Goal: Transaction & Acquisition: Download file/media

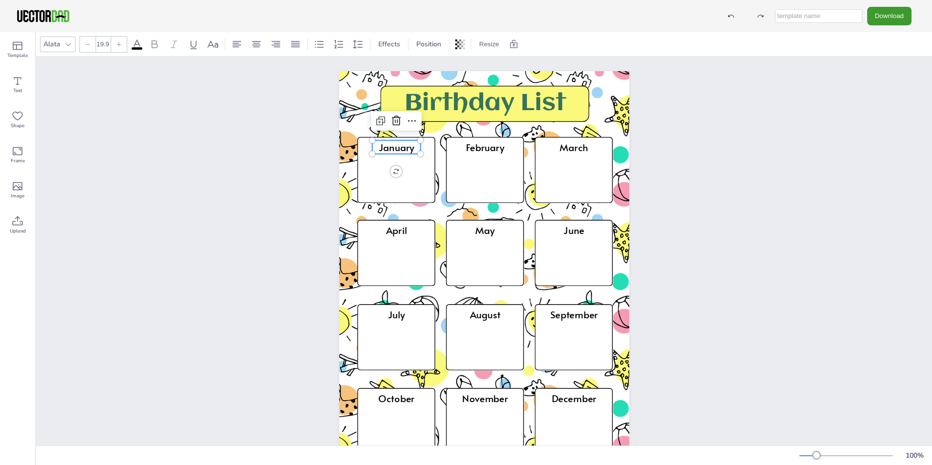
click at [384, 162] on div "January" at bounding box center [396, 153] width 49 height 26
click at [378, 173] on icon at bounding box center [396, 170] width 78 height 67
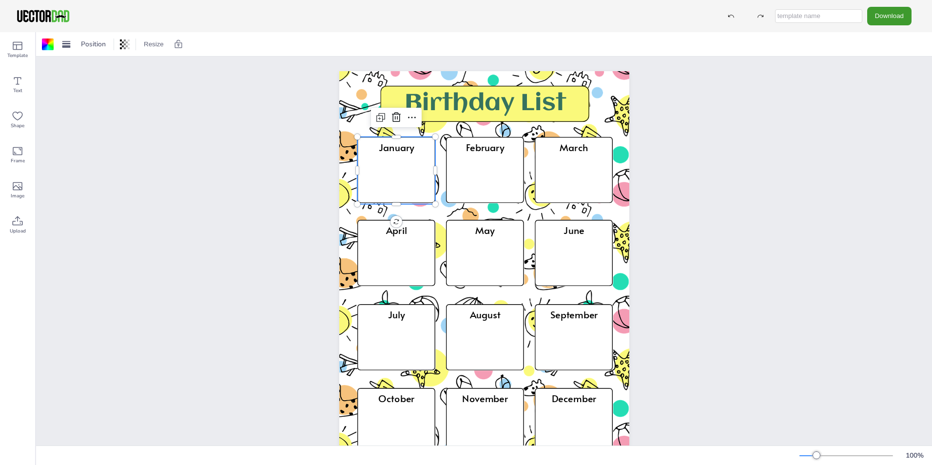
click at [374, 173] on icon at bounding box center [396, 170] width 78 height 67
click at [408, 116] on icon at bounding box center [412, 118] width 12 height 12
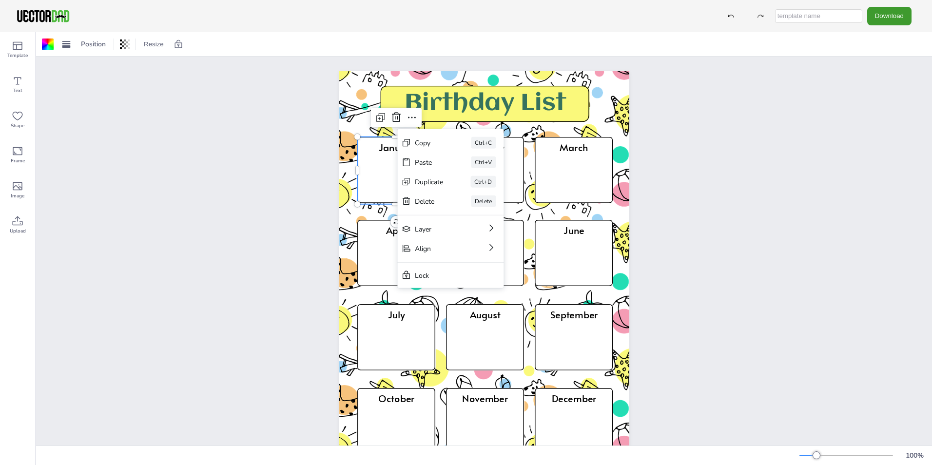
click at [705, 209] on div "Birthday List January February March April May June July August September Octob…" at bounding box center [484, 277] width 896 height 440
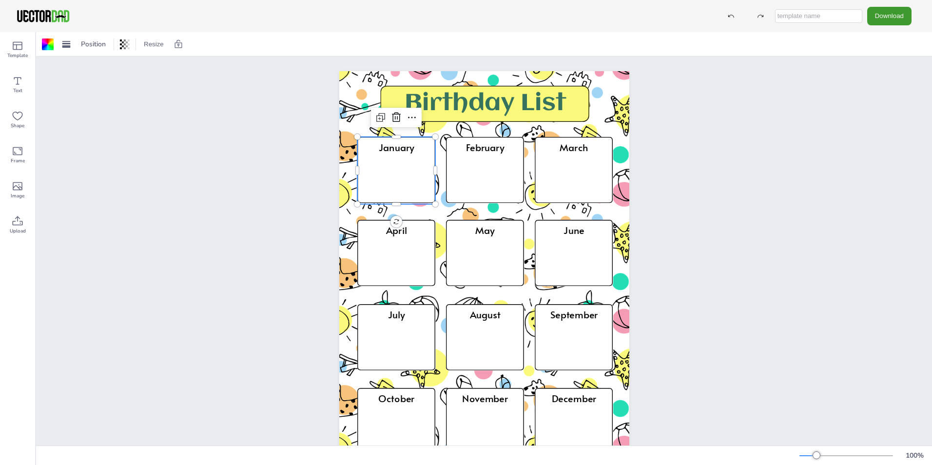
click at [389, 173] on icon at bounding box center [396, 170] width 78 height 67
click at [375, 120] on icon at bounding box center [381, 118] width 12 height 12
drag, startPoint x: 369, startPoint y: 166, endPoint x: 174, endPoint y: 144, distance: 196.1
click at [418, 145] on icon at bounding box center [396, 170] width 78 height 67
click at [394, 174] on icon at bounding box center [396, 170] width 78 height 67
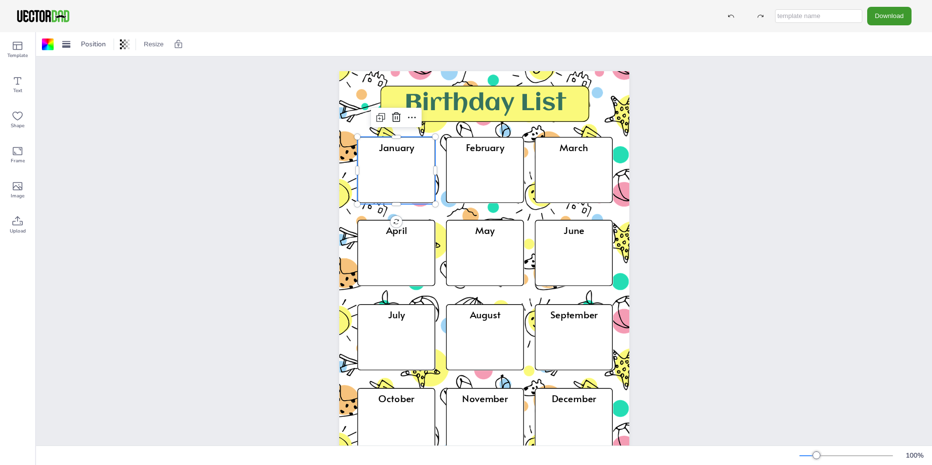
click at [394, 174] on icon at bounding box center [396, 170] width 78 height 67
click at [888, 15] on button "Download" at bounding box center [889, 16] width 44 height 18
click at [879, 57] on li "PNG" at bounding box center [892, 59] width 80 height 20
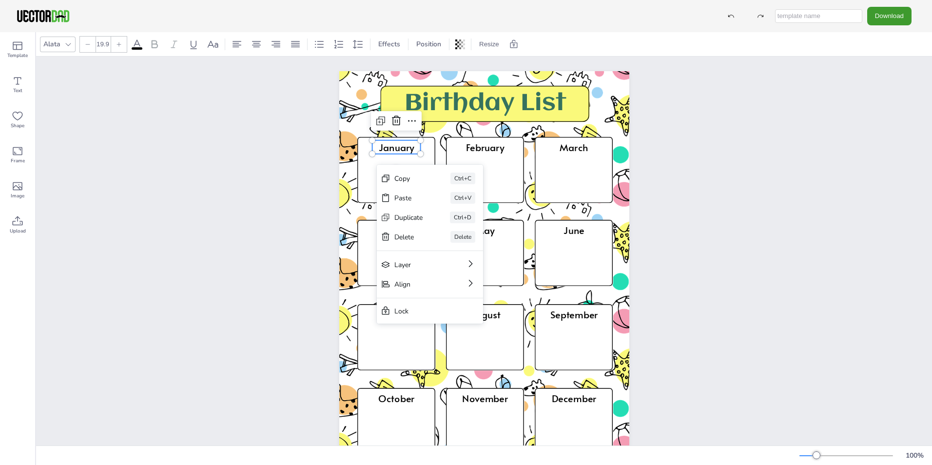
click at [243, 186] on div "Birthday List January February March April May June July August September Octob…" at bounding box center [484, 277] width 896 height 440
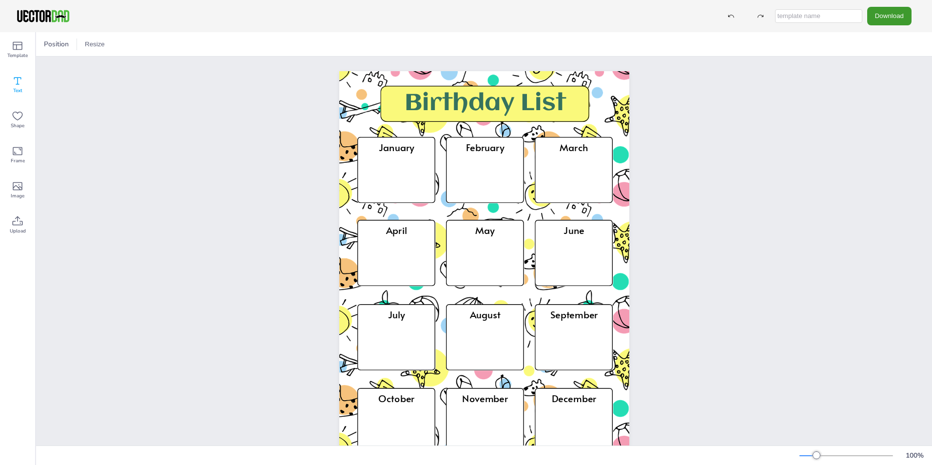
click at [13, 85] on icon at bounding box center [18, 81] width 12 height 12
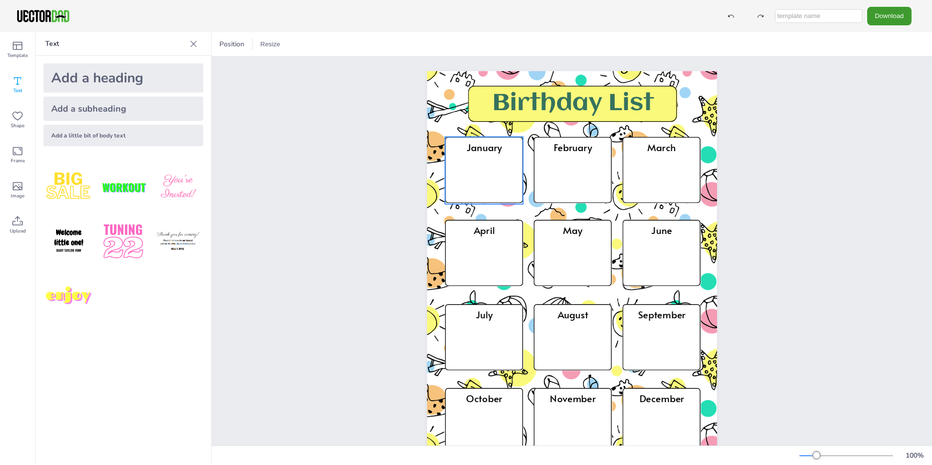
click at [490, 179] on icon at bounding box center [484, 170] width 78 height 67
